Goal: Task Accomplishment & Management: Use online tool/utility

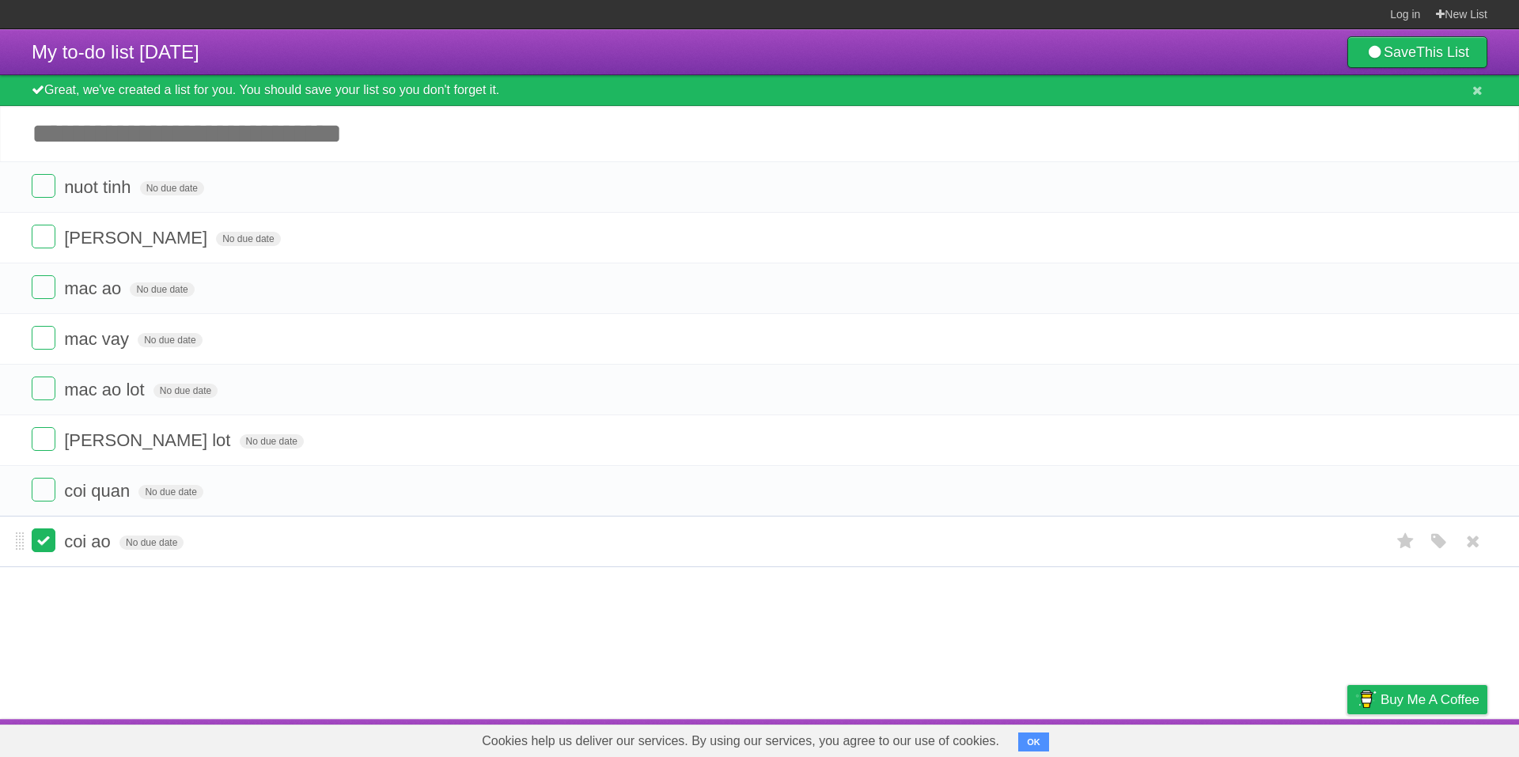
click at [43, 543] on label at bounding box center [44, 541] width 24 height 24
click at [43, 495] on label at bounding box center [44, 490] width 24 height 24
click at [57, 444] on form "[PERSON_NAME] lot No due date White Red Blue Green Purple Orange" at bounding box center [760, 440] width 1456 height 26
click at [47, 445] on label at bounding box center [44, 439] width 24 height 24
click at [45, 396] on label at bounding box center [44, 389] width 24 height 24
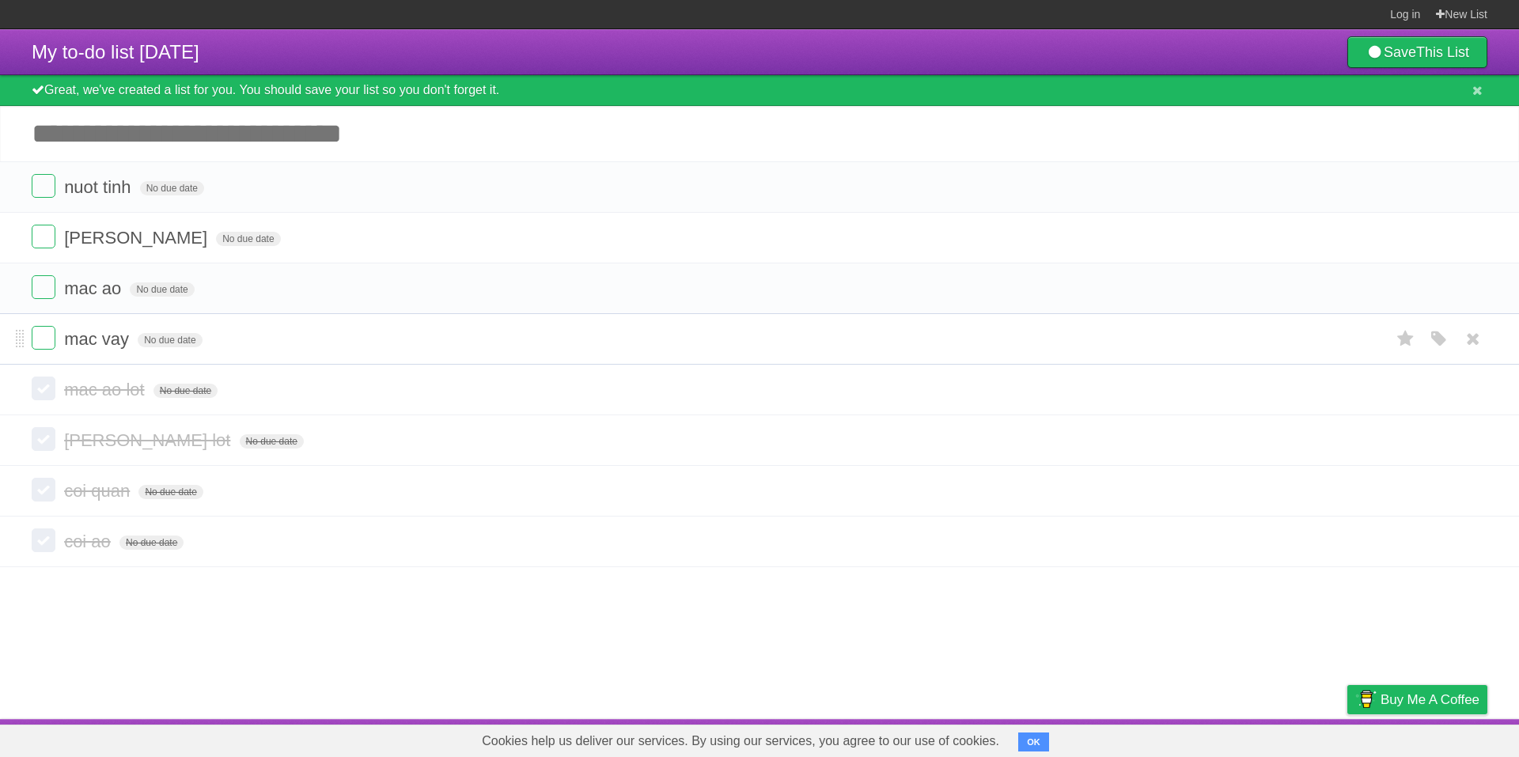
click at [54, 354] on li "mac vay No due date White Red Blue Green Purple Orange" at bounding box center [759, 338] width 1519 height 51
click at [44, 348] on label at bounding box center [44, 338] width 24 height 24
click at [41, 343] on label at bounding box center [44, 338] width 24 height 24
click at [51, 337] on label at bounding box center [44, 338] width 24 height 24
click at [51, 294] on label at bounding box center [44, 287] width 24 height 24
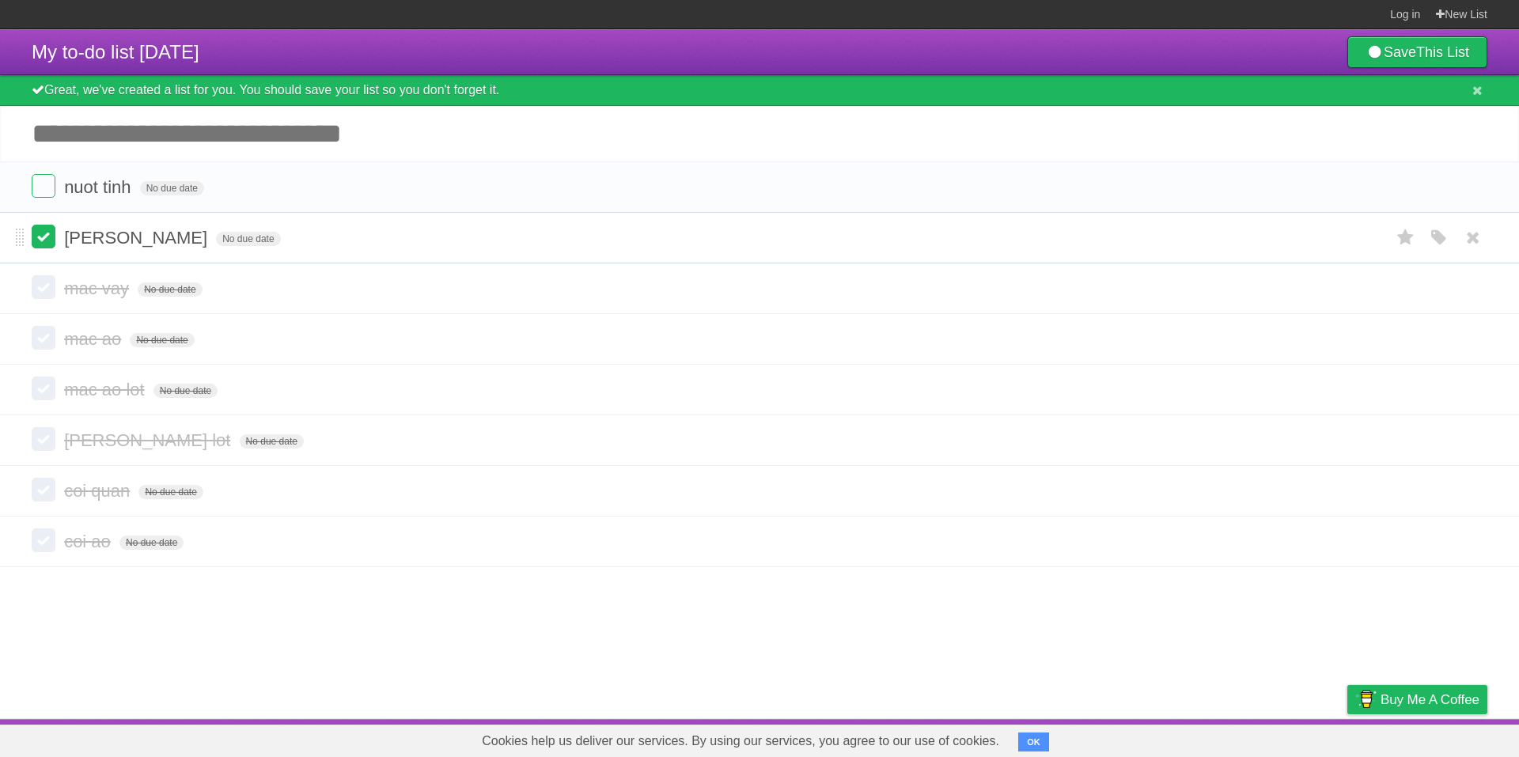
click at [34, 237] on label at bounding box center [44, 237] width 24 height 24
click at [32, 191] on label at bounding box center [44, 186] width 24 height 24
